Goal: Task Accomplishment & Management: Manage account settings

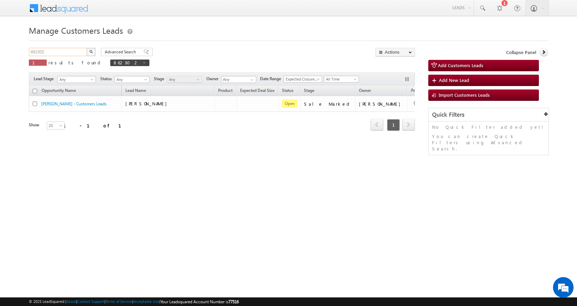
click at [37, 51] on input "862302" at bounding box center [58, 52] width 59 height 8
paste input "83043"
type input "883043"
click at [87, 48] on button "button" at bounding box center [91, 52] width 9 height 8
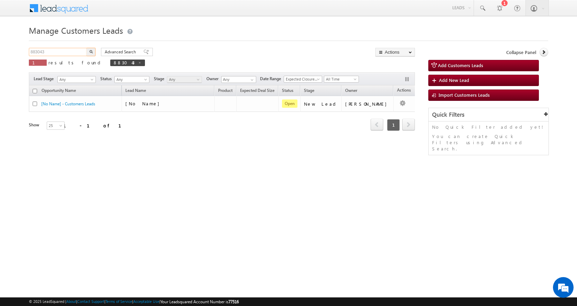
click at [39, 51] on input "883043" at bounding box center [58, 52] width 59 height 8
click at [87, 48] on button "button" at bounding box center [91, 52] width 9 height 8
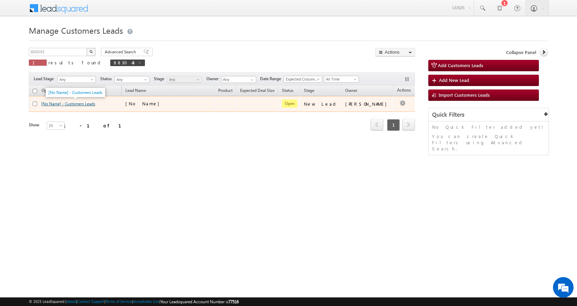
click at [55, 104] on link "[No Name] - Customers Leads" at bounding box center [68, 103] width 54 height 5
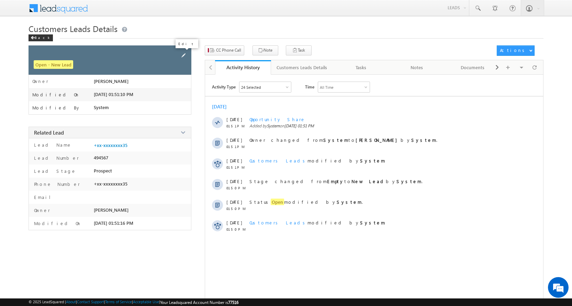
click at [185, 52] on span at bounding box center [184, 56] width 8 height 8
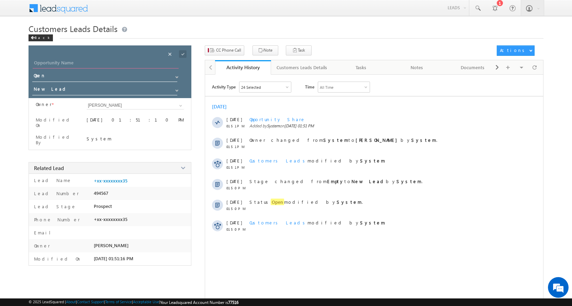
click at [64, 60] on input "Opportunity Name" at bounding box center [106, 64] width 146 height 10
paste input "ANURAG SHUKLA"
type input "[PERSON_NAME]"
click at [176, 76] on span at bounding box center [176, 76] width 5 height 5
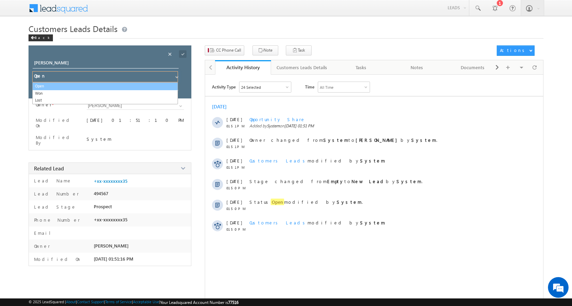
click at [55, 86] on link "Open" at bounding box center [105, 86] width 146 height 8
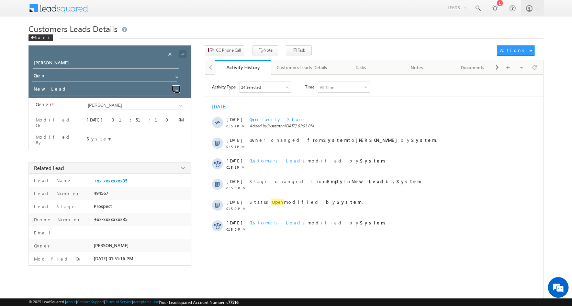
click at [177, 90] on span at bounding box center [176, 90] width 5 height 5
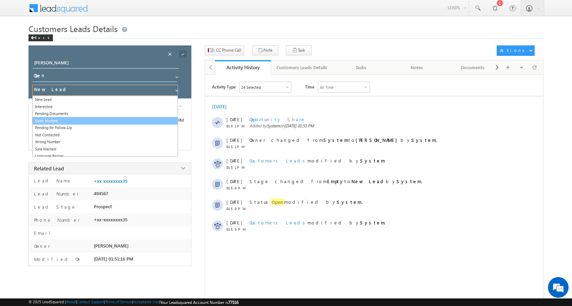
click at [54, 120] on link "Sales Marked" at bounding box center [105, 121] width 146 height 8
type input "Sales Marked"
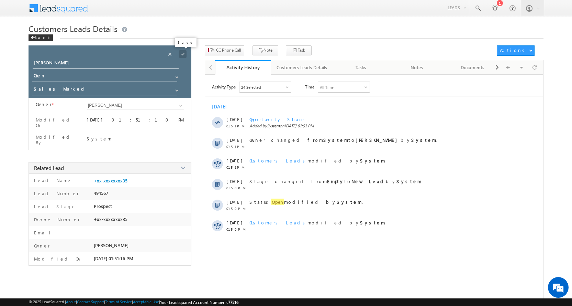
click at [186, 54] on span at bounding box center [183, 54] width 8 height 8
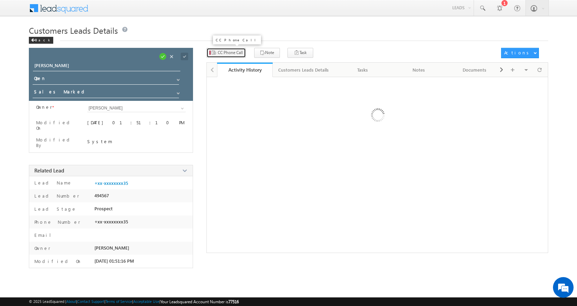
click at [226, 52] on span "CC Phone Call" at bounding box center [230, 52] width 25 height 6
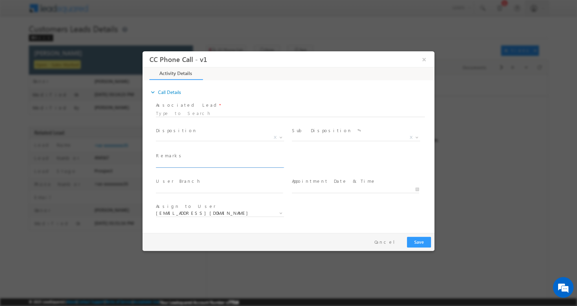
click at [184, 162] on input "text" at bounding box center [219, 163] width 127 height 7
paste input "RENOVATION-LOAN-5 L-PV-12 L-MOTHER-59-AGE-30-JOB-INCOME- 35 K-EMI-NA-CIBIL-680-…"
type input "RENOVATION-LOAN-5 L-PV-12 L-MOTHER-59-AGE-30-JOB-INCOME- 35 K-EMI-NA-CIBIL-680-…"
click at [282, 136] on b at bounding box center [281, 136] width 4 height 2
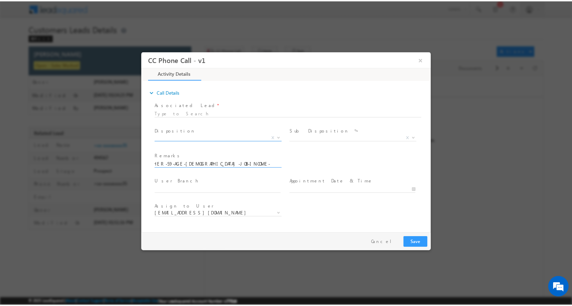
scroll to position [0, 0]
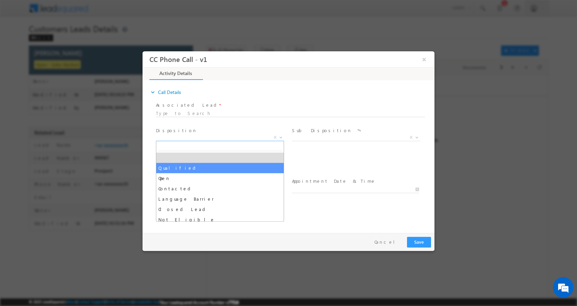
select select "Qualified"
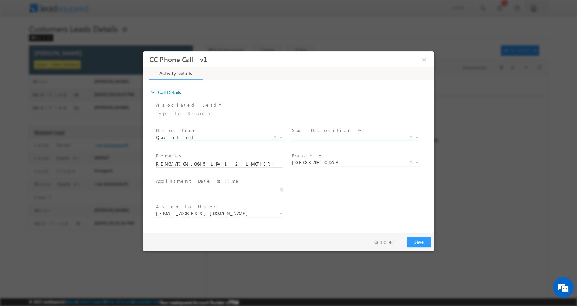
click at [417, 136] on b at bounding box center [417, 136] width 4 height 2
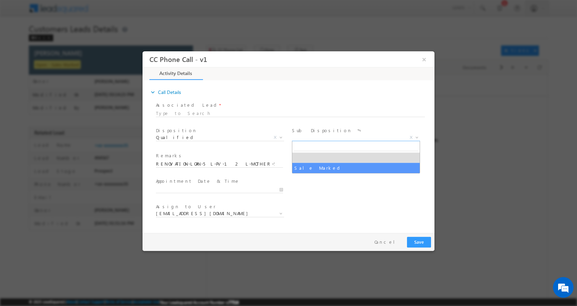
select select "Sale Marked"
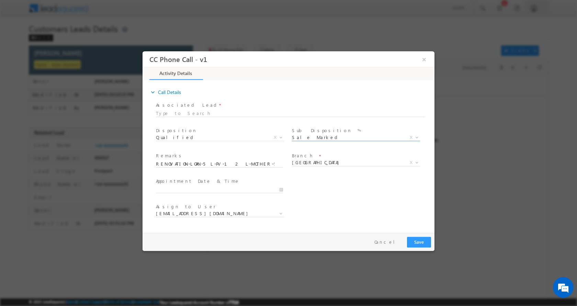
click at [284, 188] on div at bounding box center [222, 189] width 133 height 8
click at [281, 188] on input "09/15/2025 3:10 PM" at bounding box center [219, 189] width 127 height 7
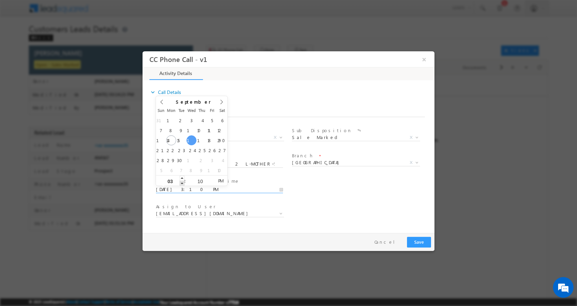
type input "09/17/2025 2:10 PM"
type input "02"
click at [184, 183] on span at bounding box center [182, 182] width 5 height 5
type input "09/17/2025 1:10 PM"
type input "01"
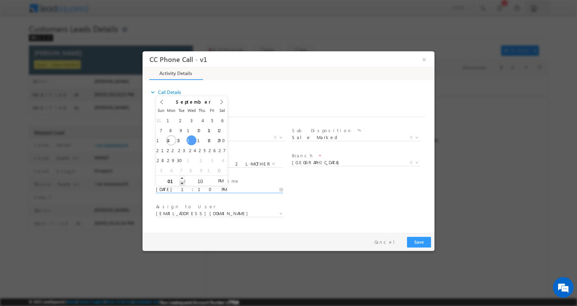
click at [184, 183] on span at bounding box center [182, 182] width 5 height 5
type input "09/17/2025 12:10 PM"
type input "12"
click at [184, 183] on span at bounding box center [182, 182] width 5 height 5
click at [421, 240] on button "Save" at bounding box center [419, 241] width 24 height 11
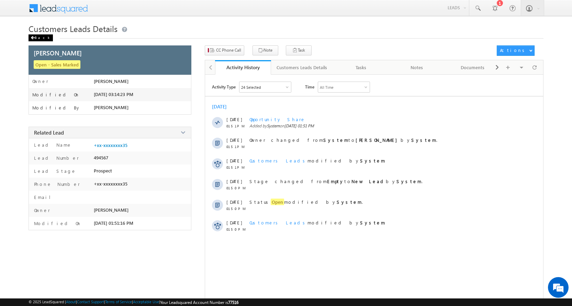
click at [38, 37] on div "Back" at bounding box center [41, 37] width 24 height 7
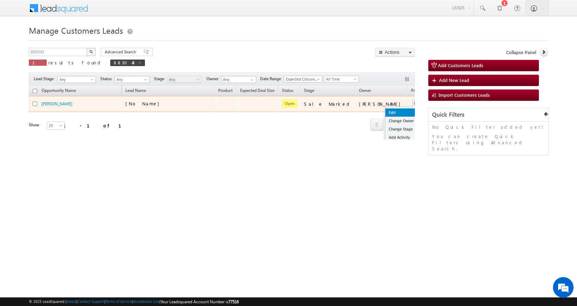
click at [386, 108] on link "Edit" at bounding box center [403, 112] width 34 height 8
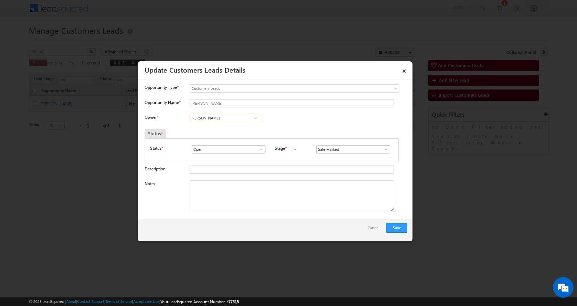
click at [206, 115] on input "[PERSON_NAME]" at bounding box center [226, 118] width 72 height 8
paste input "[PERSON_NAME]"
click at [235, 130] on span "[PERSON_NAME][EMAIL_ADDRESS][DOMAIN_NAME]" at bounding box center [223, 131] width 62 height 5
type input "[PERSON_NAME]"
click at [230, 204] on textarea "Notes" at bounding box center [292, 195] width 205 height 31
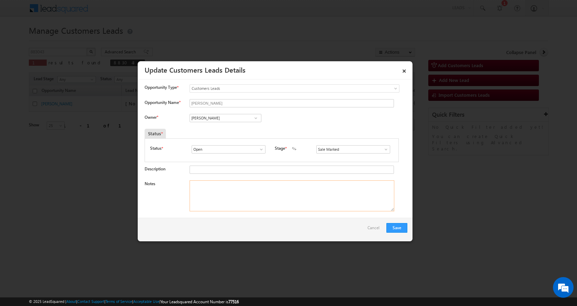
paste textarea "[PERSON_NAME]-9044881335-[PERSON_NAME]-LOAN-5 L-PV-12 L-MOTHER-59-AGE-[DEMOGRAP…"
type textarea "[PERSON_NAME]-9044881335-[PERSON_NAME]-LOAN-5 L-PV-12 L-MOTHER-59-AGE-[DEMOGRAP…"
click at [400, 229] on button "Save" at bounding box center [397, 228] width 21 height 10
